Goal: Task Accomplishment & Management: Manage account settings

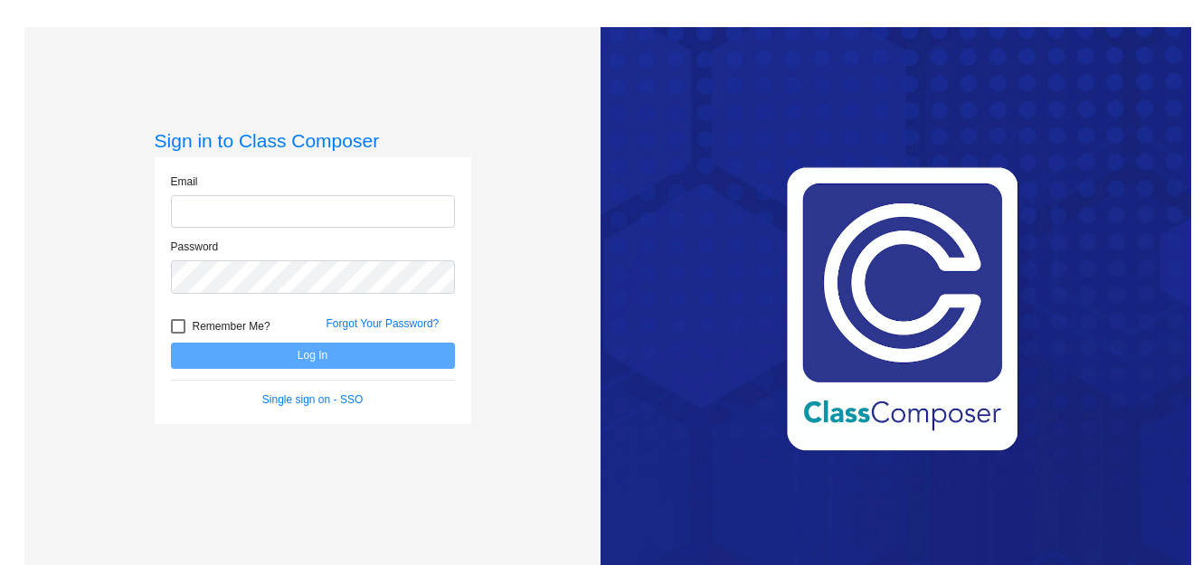
type input "patrick_lynch@pvusd.net"
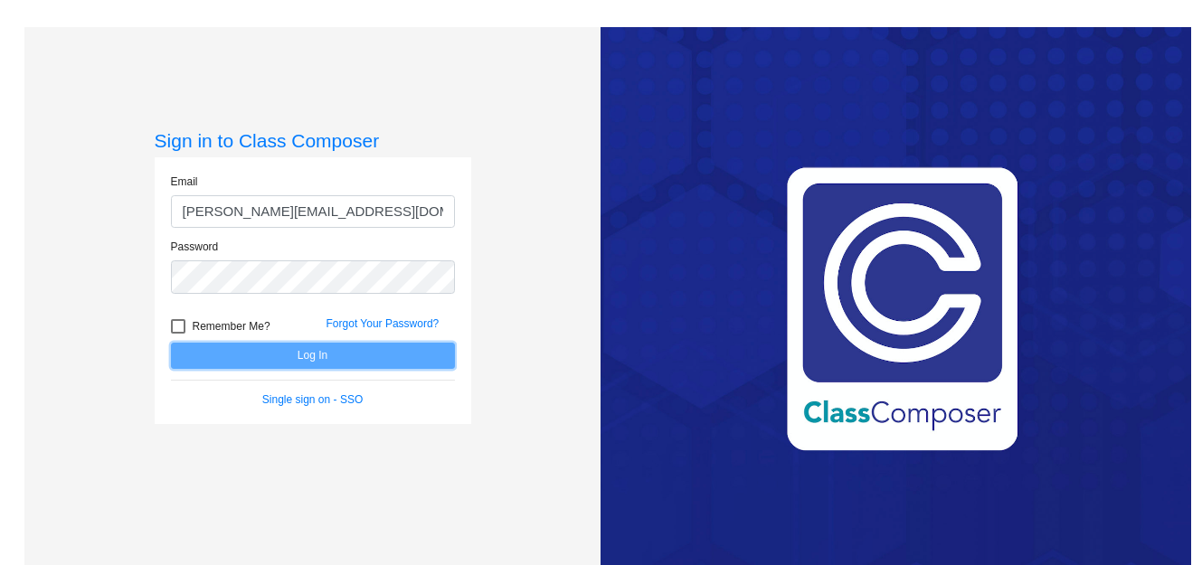
click at [286, 360] on button "Log In" at bounding box center [313, 356] width 284 height 26
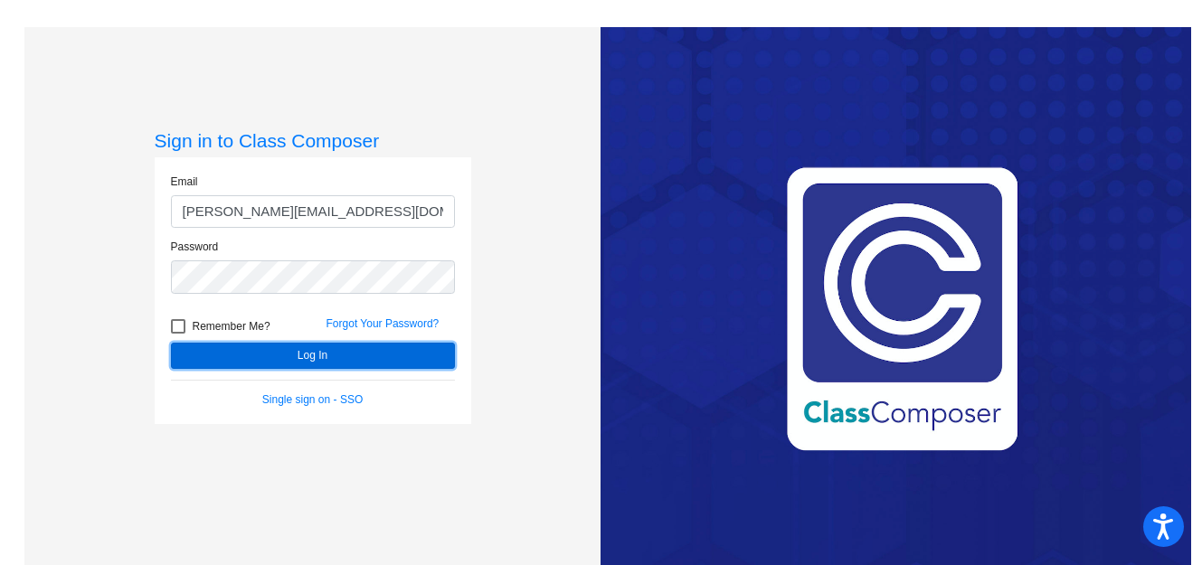
click at [305, 358] on button "Log In" at bounding box center [313, 356] width 284 height 26
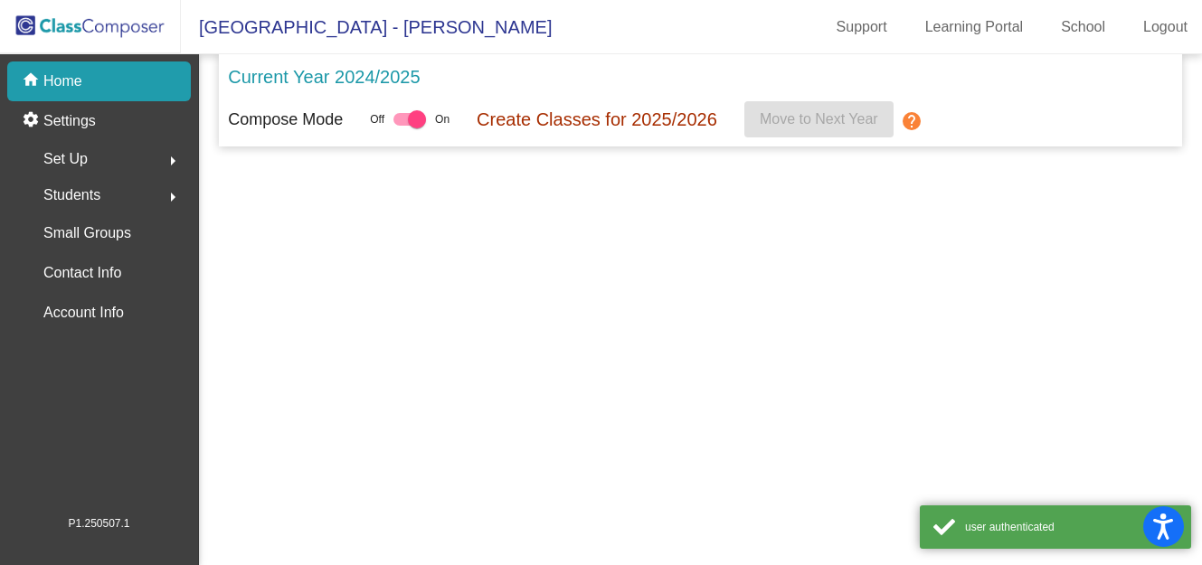
click at [305, 358] on mat-sidenav-content "Current Year 2024/2025 Compose Mode Off On Create Classes for 2025/2026 Move to…" at bounding box center [700, 309] width 1003 height 511
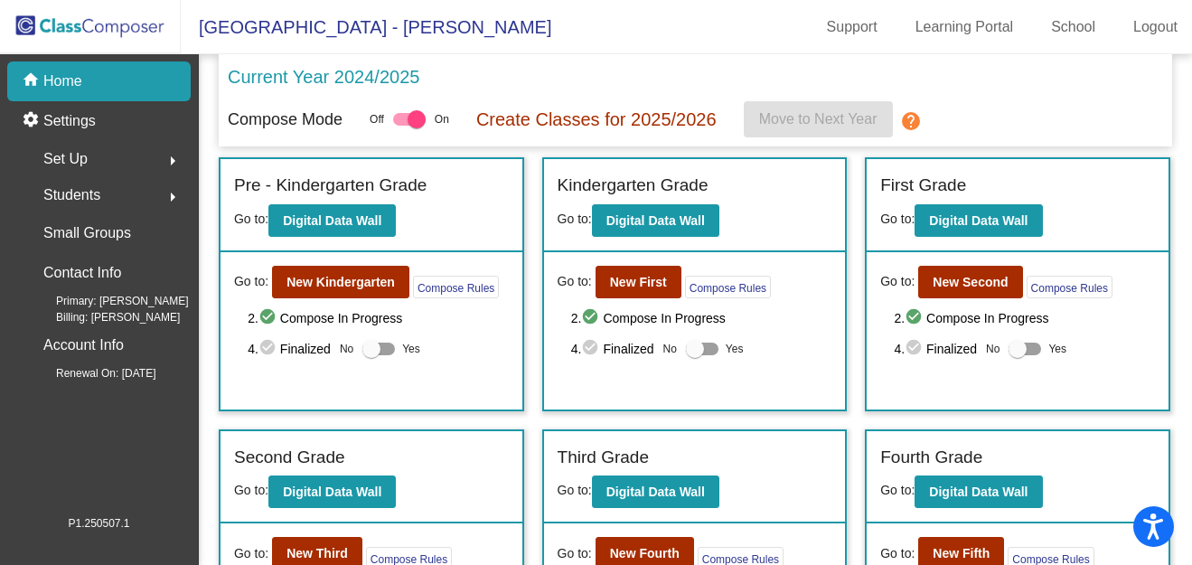
click at [370, 348] on div at bounding box center [372, 349] width 18 height 18
click at [371, 355] on input "Yes" at bounding box center [371, 355] width 1 height 1
checkbox input "true"
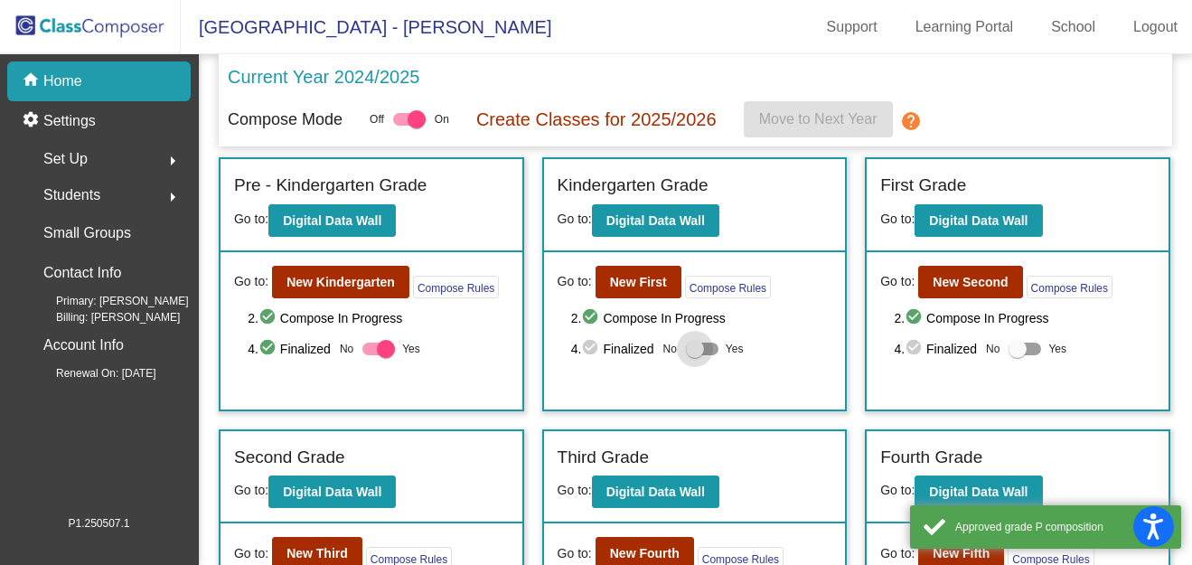
click at [690, 350] on div at bounding box center [695, 349] width 18 height 18
click at [694, 355] on input "Yes" at bounding box center [694, 355] width 1 height 1
checkbox input "true"
click at [1018, 352] on div at bounding box center [1018, 349] width 18 height 18
click at [1018, 355] on input "Yes" at bounding box center [1017, 355] width 1 height 1
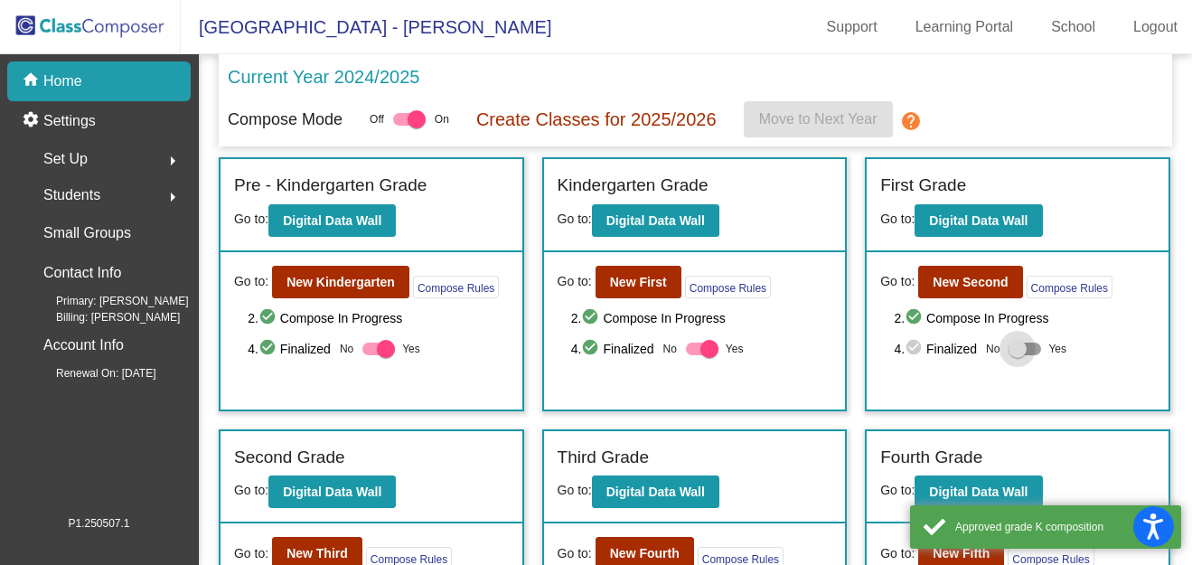
checkbox input "true"
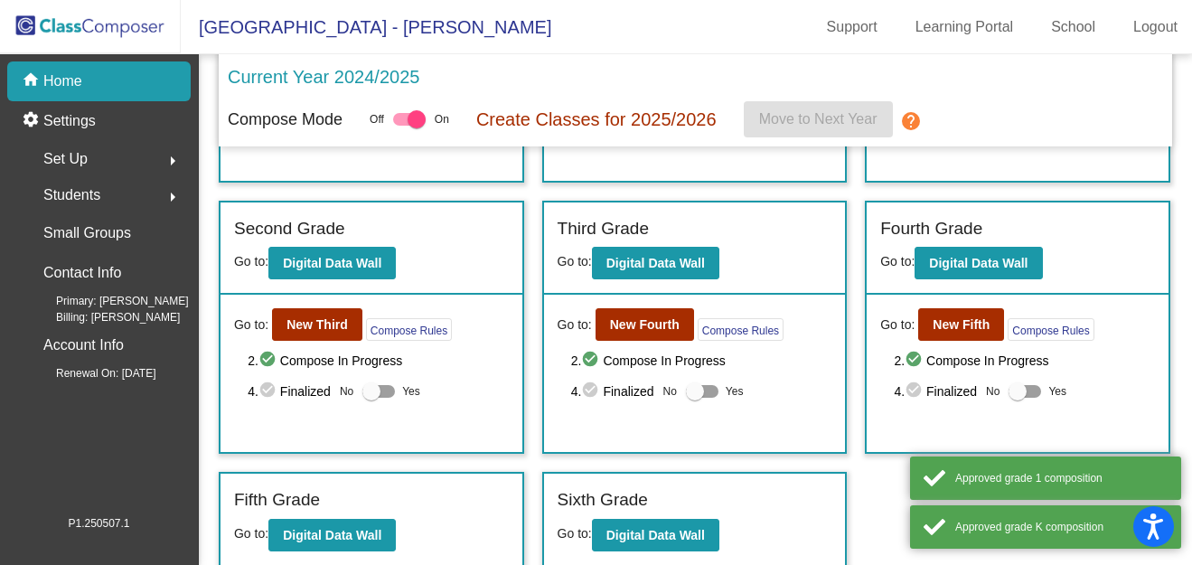
scroll to position [233, 0]
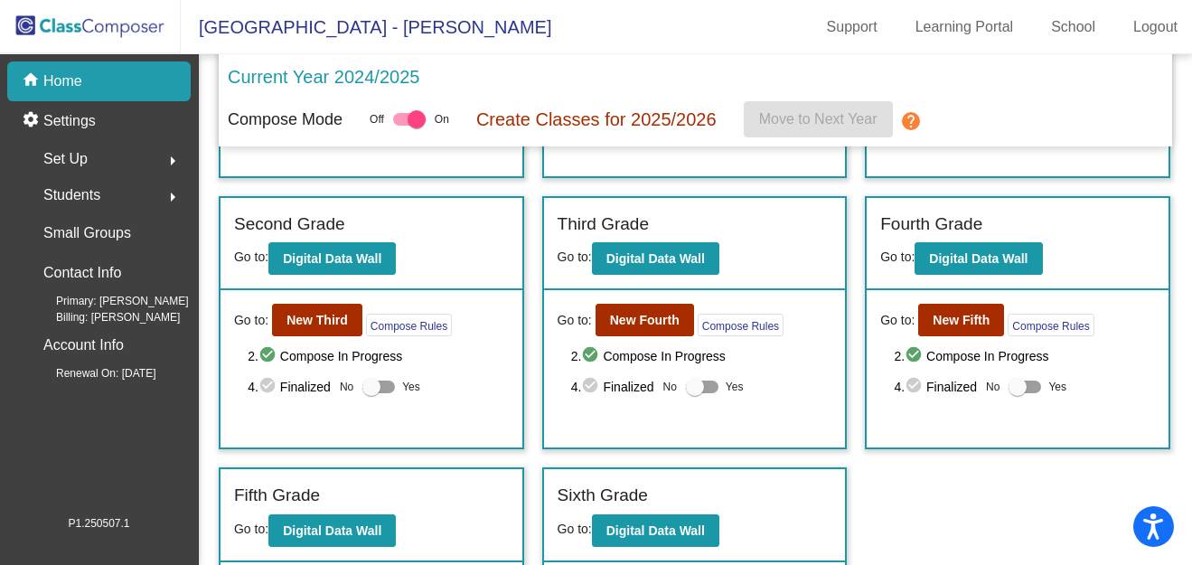
click at [373, 387] on div at bounding box center [372, 387] width 18 height 18
click at [372, 393] on input "Yes" at bounding box center [371, 393] width 1 height 1
checkbox input "true"
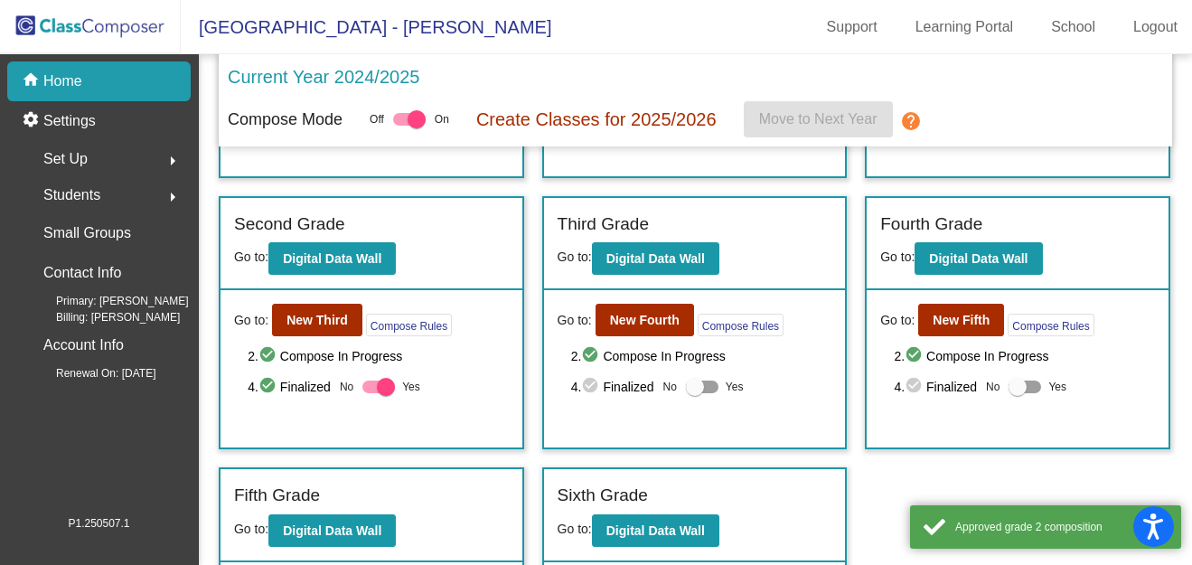
click at [699, 388] on div at bounding box center [695, 387] width 18 height 18
click at [695, 393] on input "Yes" at bounding box center [694, 393] width 1 height 1
checkbox input "true"
click at [1012, 393] on div at bounding box center [1018, 387] width 18 height 18
click at [1017, 393] on input "Yes" at bounding box center [1017, 393] width 1 height 1
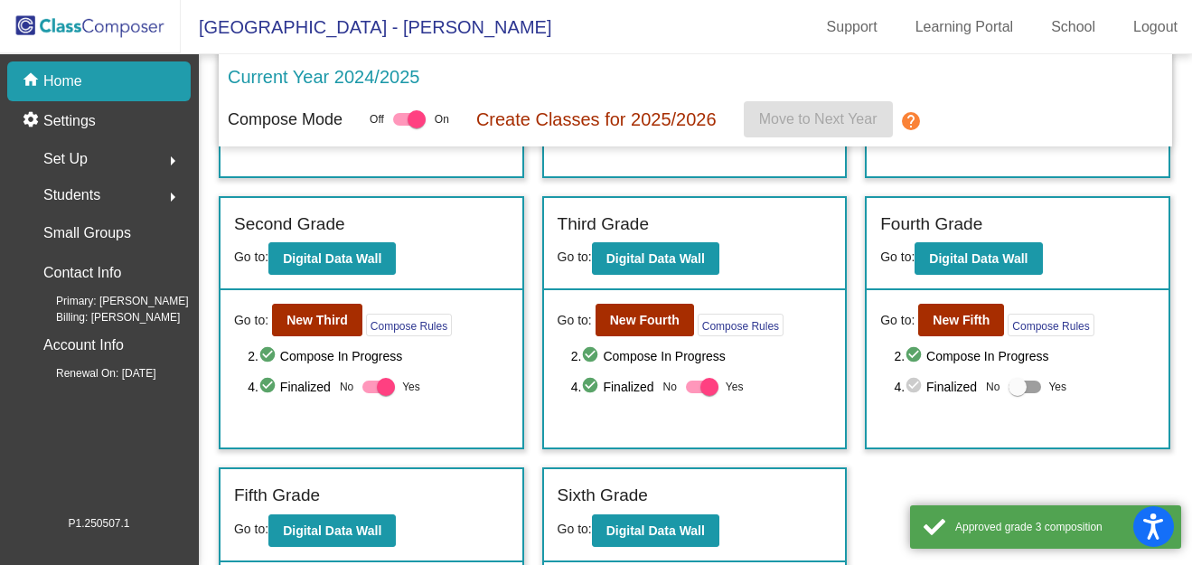
checkbox input "true"
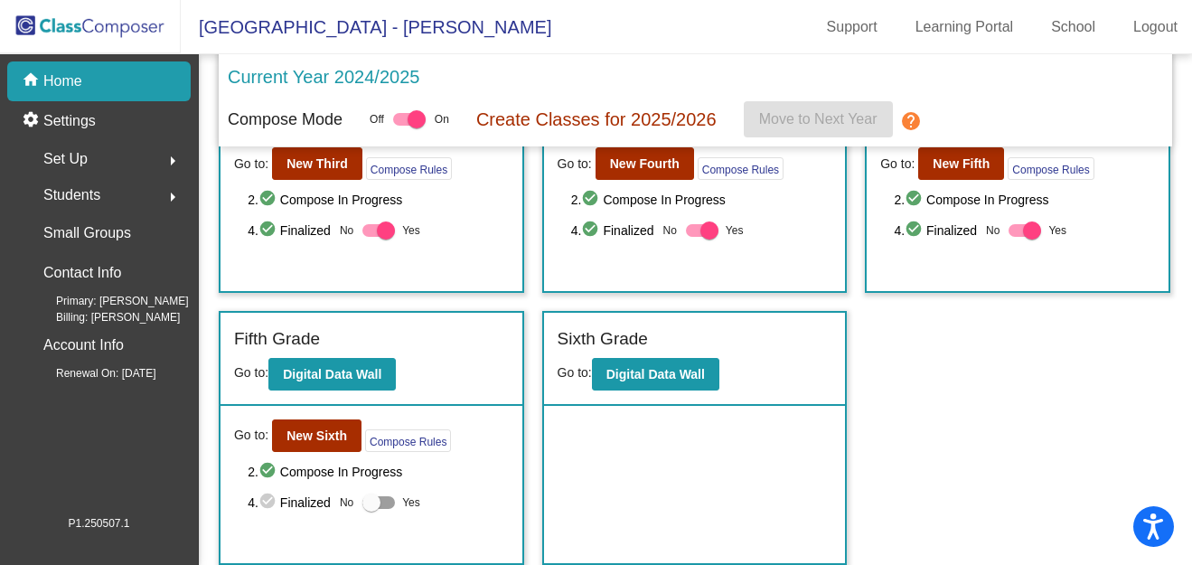
scroll to position [0, 0]
click at [363, 508] on div at bounding box center [372, 503] width 18 height 18
click at [371, 509] on input "Yes" at bounding box center [371, 509] width 1 height 1
checkbox input "true"
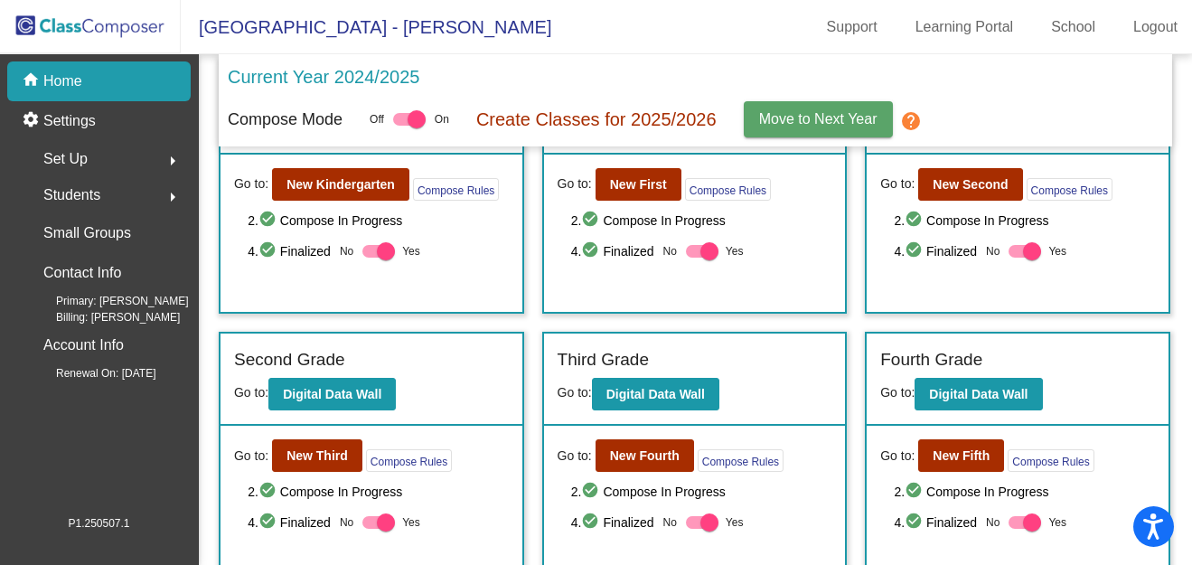
scroll to position [390, 0]
